Goal: Find specific page/section: Find specific page/section

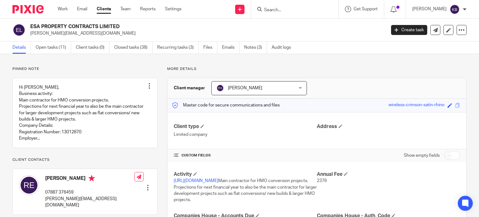
click at [278, 8] on input "Search" at bounding box center [292, 10] width 56 height 6
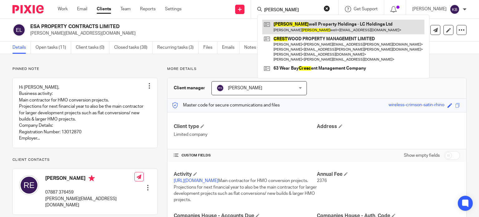
type input "cress"
click at [302, 27] on link at bounding box center [343, 27] width 162 height 14
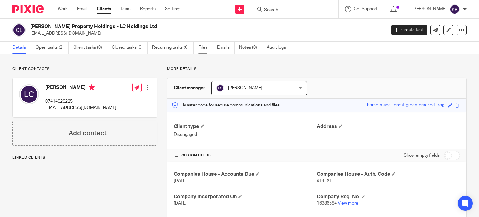
click at [202, 47] on link "Files" at bounding box center [205, 48] width 14 height 12
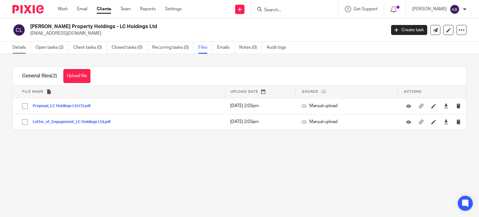
click at [19, 48] on link "Details" at bounding box center [21, 48] width 18 height 12
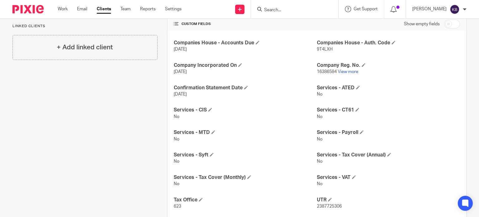
scroll to position [97, 0]
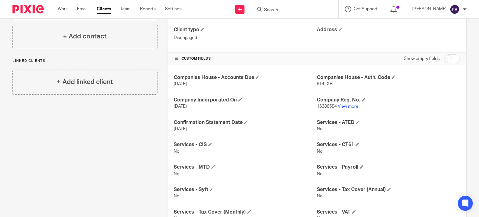
click at [274, 7] on input "Search" at bounding box center [292, 10] width 56 height 6
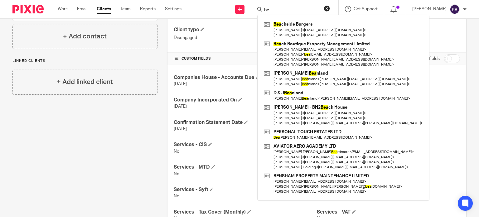
type input "b"
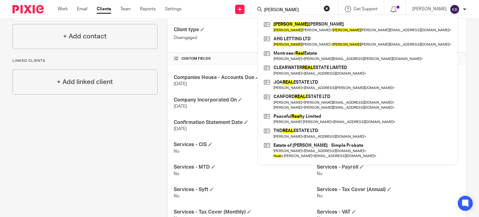
type input "rual"
